Goal: Task Accomplishment & Management: Manage account settings

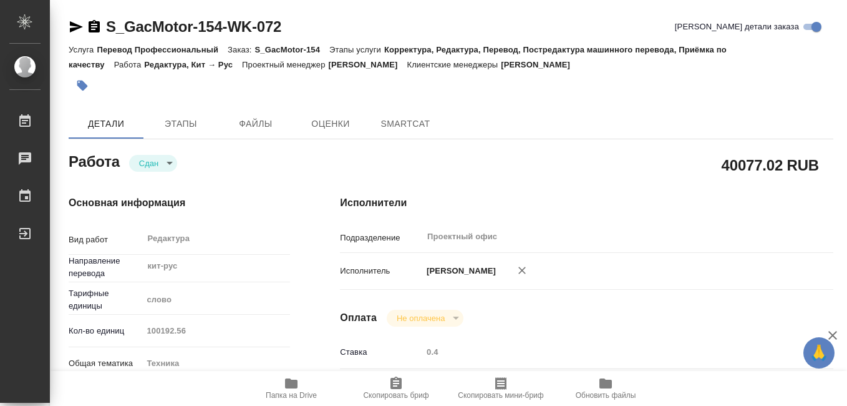
type textarea "x"
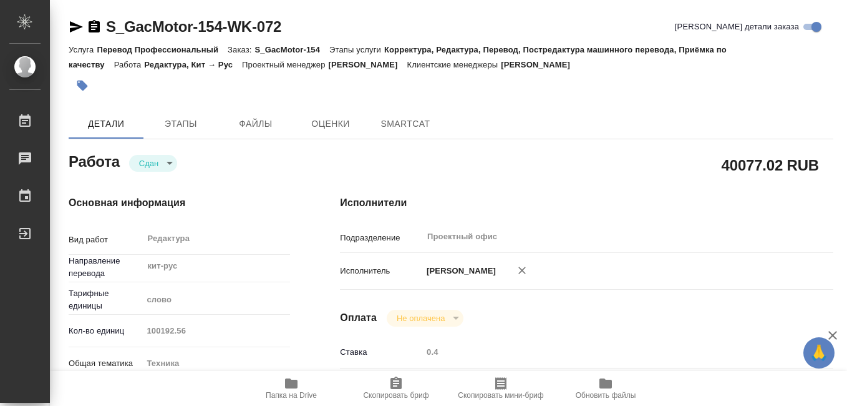
type textarea "x"
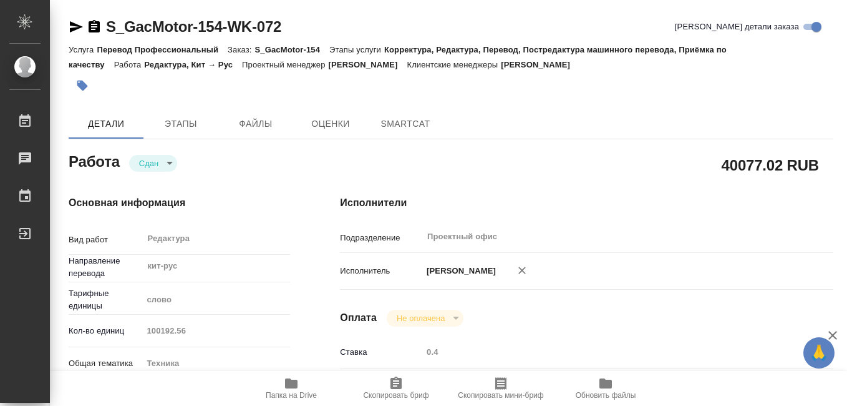
type textarea "x"
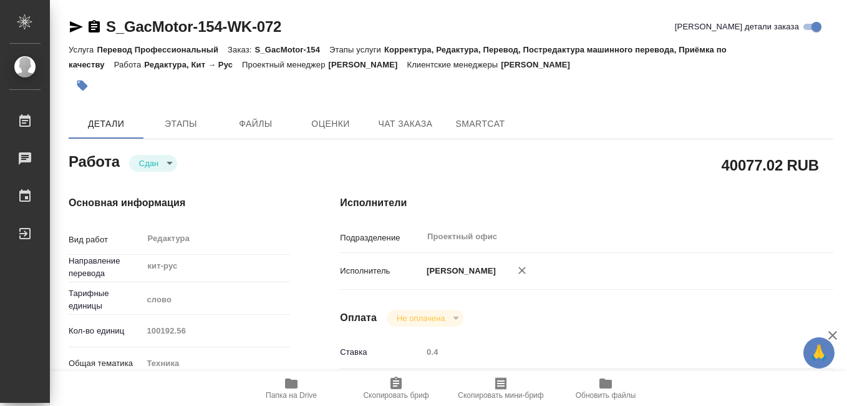
type textarea "x"
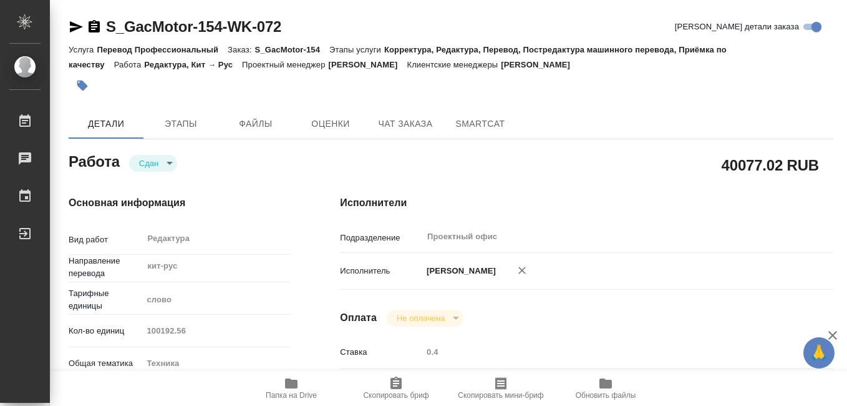
type textarea "x"
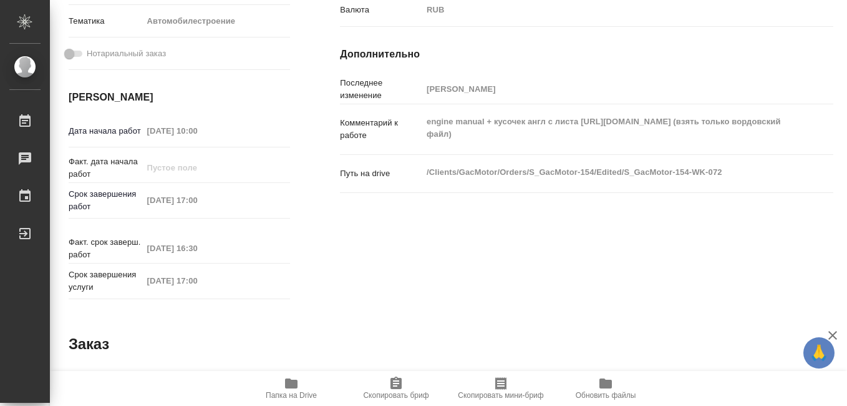
scroll to position [776, 0]
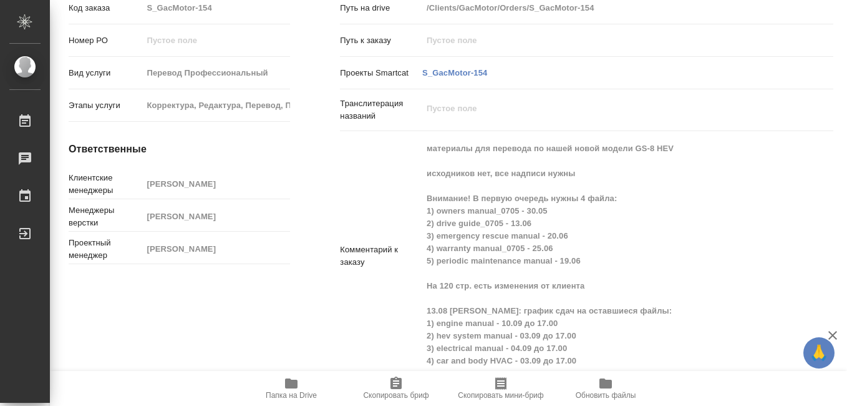
type textarea "x"
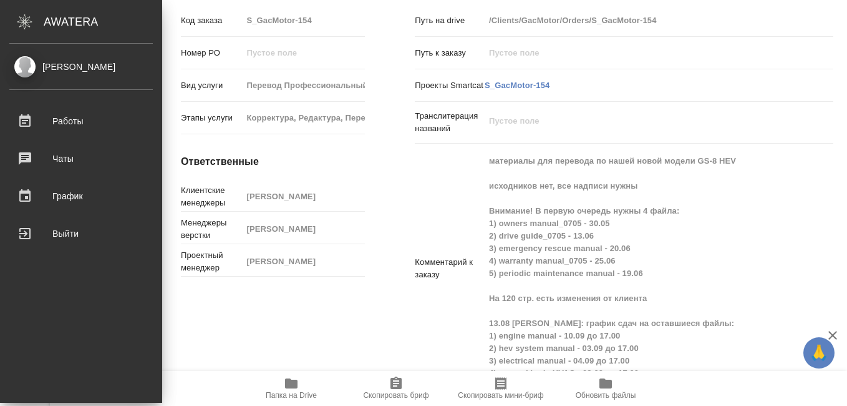
type textarea "x"
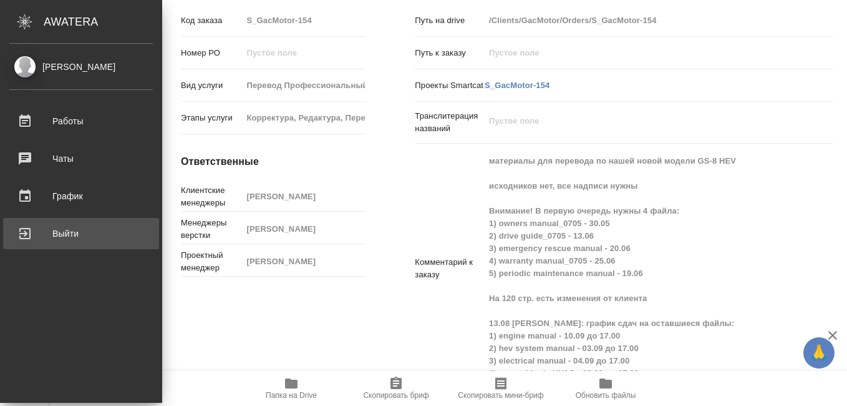
type textarea "x"
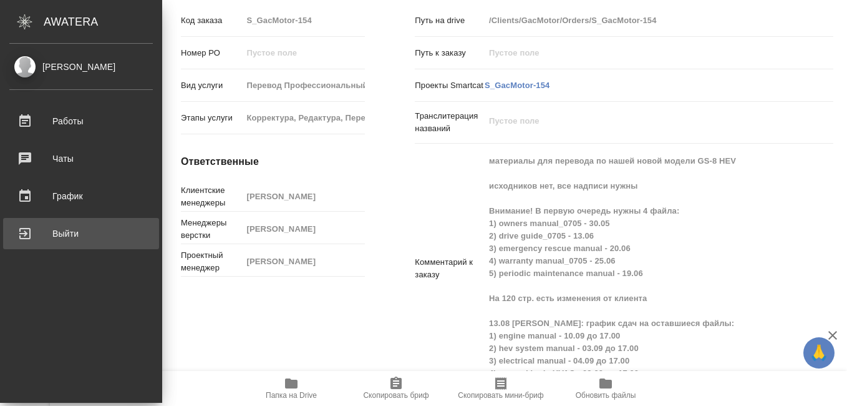
click at [21, 231] on div "Выйти" at bounding box center [80, 233] width 143 height 19
